Goal: Understand process/instructions: Learn how to perform a task or action

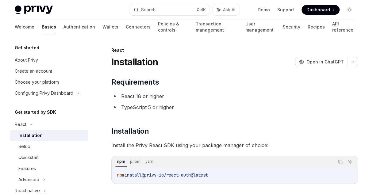
click at [154, 176] on span "@privy-io/react-auth@latest" at bounding box center [175, 175] width 66 height 6
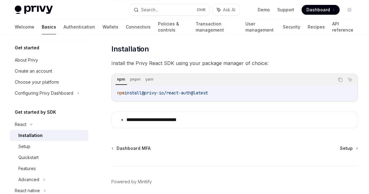
scroll to position [92, 0]
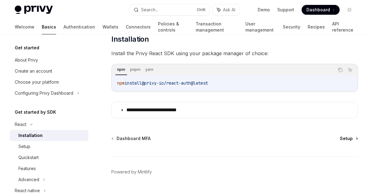
click at [349, 137] on span "Setup" at bounding box center [346, 139] width 13 height 6
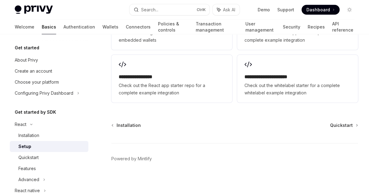
scroll to position [700, 0]
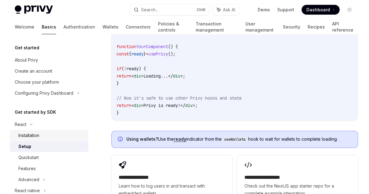
click at [26, 136] on div "Installation" at bounding box center [28, 135] width 21 height 7
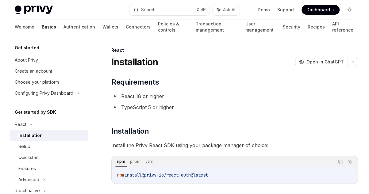
type textarea "*"
click at [265, 10] on link "Demo" at bounding box center [264, 10] width 12 height 6
